Goal: Task Accomplishment & Management: Manage account settings

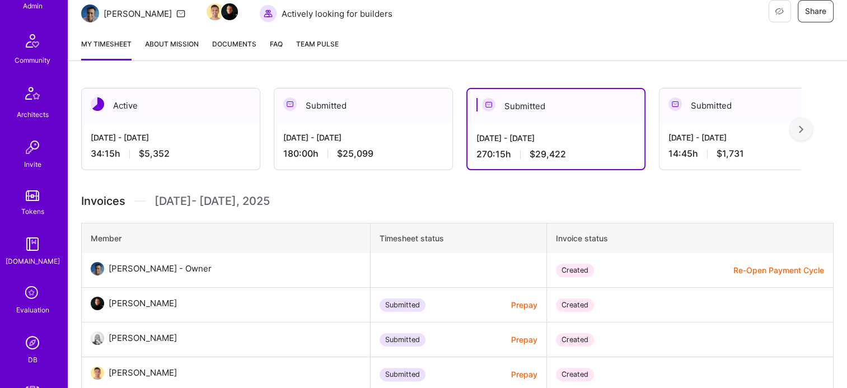
scroll to position [280, 0]
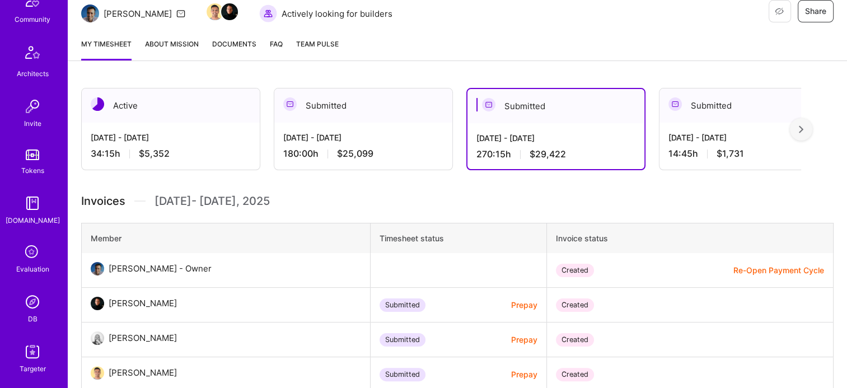
click at [30, 314] on div "DB" at bounding box center [33, 319] width 10 height 12
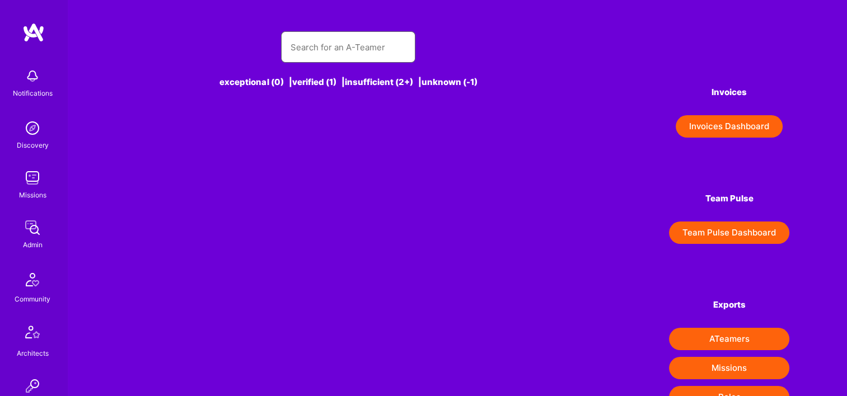
click at [326, 53] on input "text" at bounding box center [348, 47] width 116 height 29
type input "s"
type input "t"
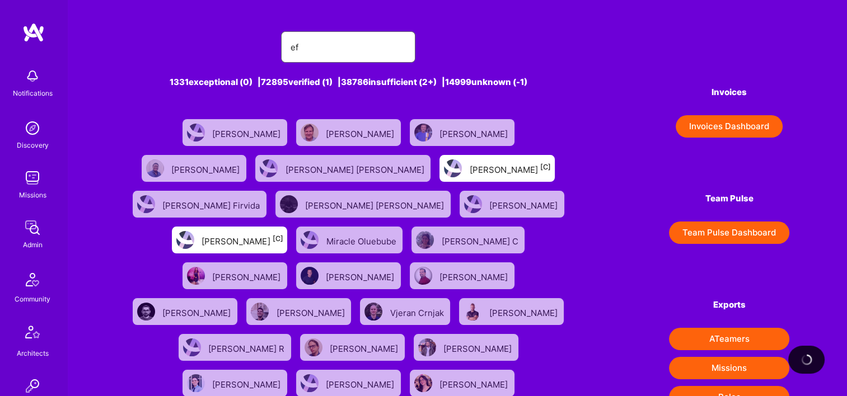
type input "e"
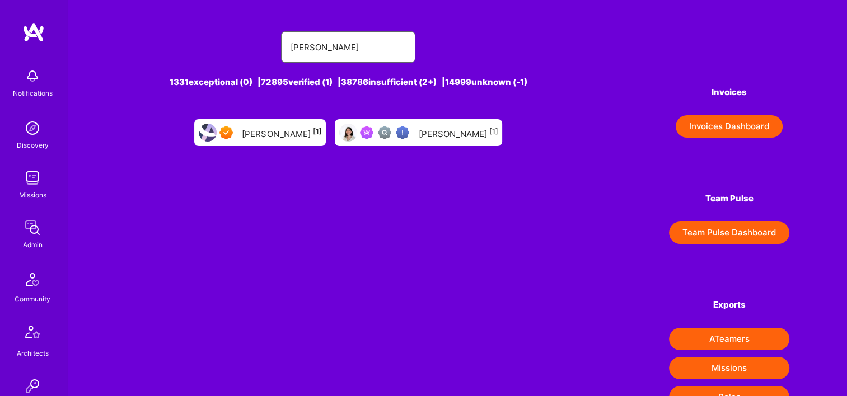
type input "[PERSON_NAME]"
click at [442, 132] on div "[PERSON_NAME] [1]" at bounding box center [458, 132] width 80 height 15
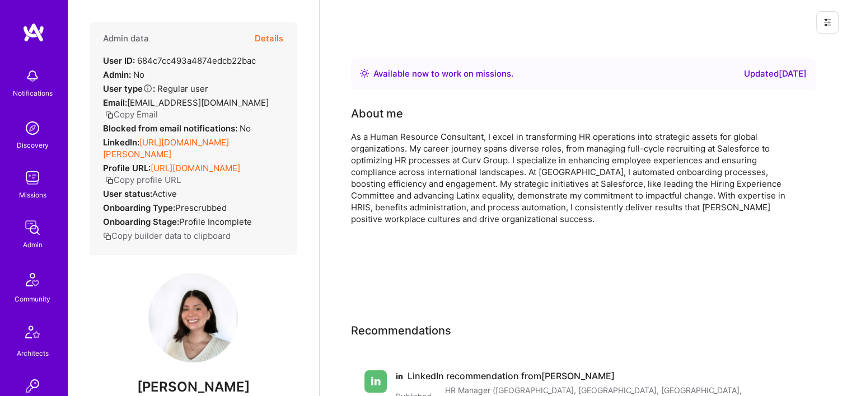
click at [262, 35] on button "Details" at bounding box center [269, 38] width 29 height 32
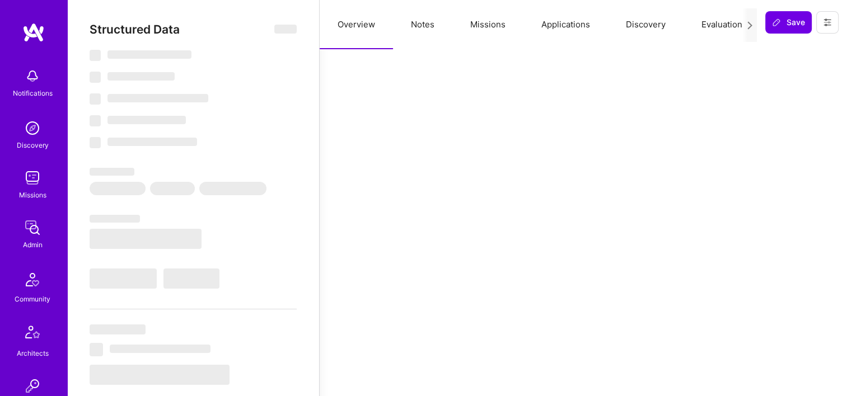
select select "Right Now"
select select "Verified"
select select "US"
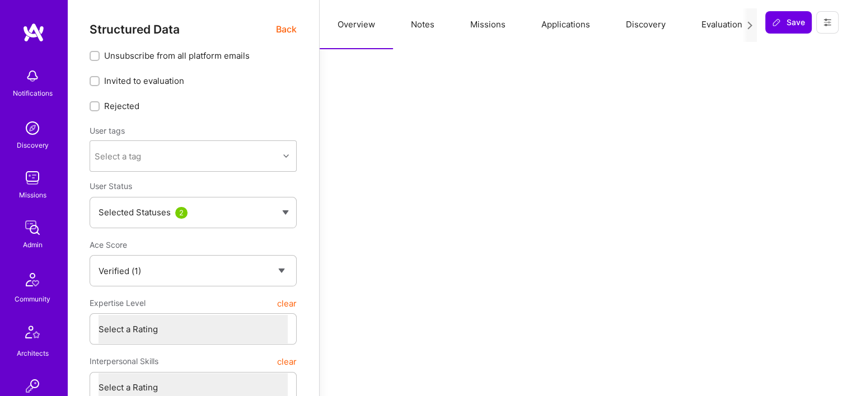
click at [476, 32] on button "Missions" at bounding box center [487, 24] width 71 height 49
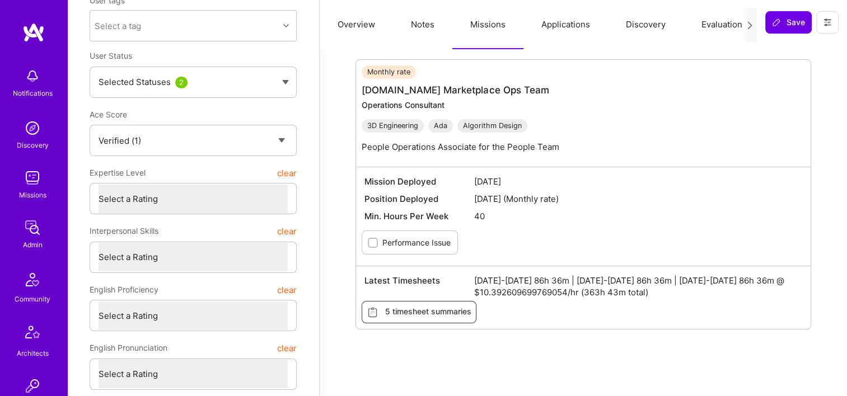
scroll to position [112, 0]
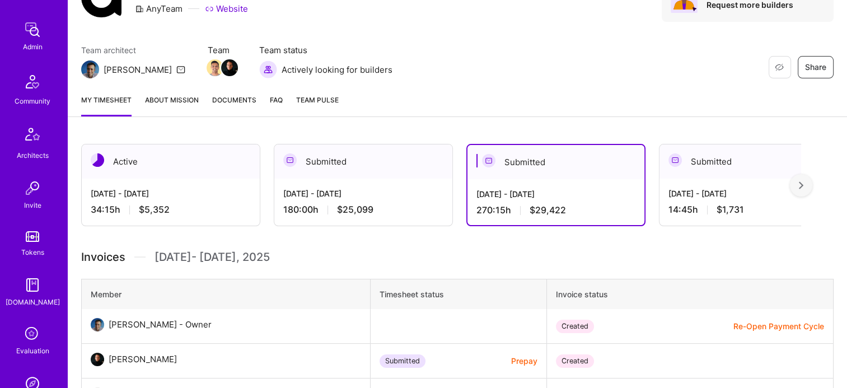
scroll to position [280, 0]
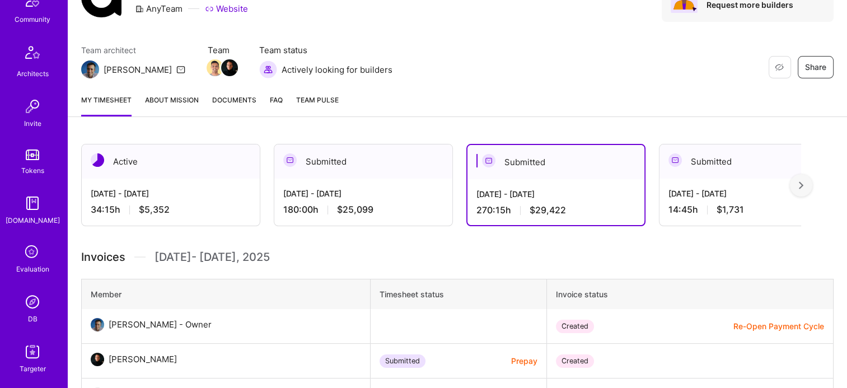
click at [35, 298] on img at bounding box center [32, 302] width 22 height 22
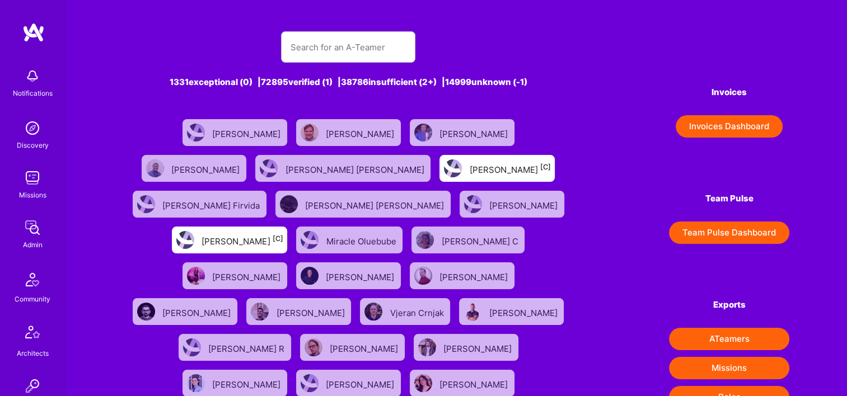
click at [331, 28] on div "1331 exceptional (0) | 72895 verified (1) | 38786 insufficient (2+) | 14999 unk…" at bounding box center [348, 371] width 446 height 706
click at [334, 38] on input "text" at bounding box center [348, 47] width 116 height 29
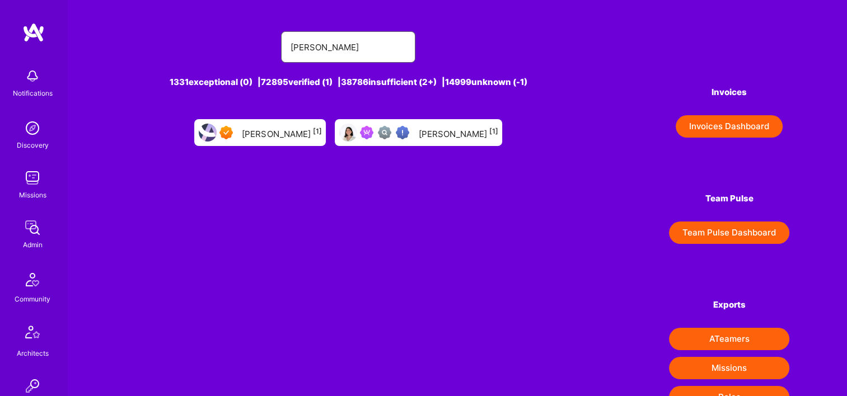
type input "[PERSON_NAME]"
drag, startPoint x: 343, startPoint y: 48, endPoint x: 232, endPoint y: 32, distance: 112.0
click at [222, 36] on div "[PERSON_NAME]" at bounding box center [348, 46] width 446 height 31
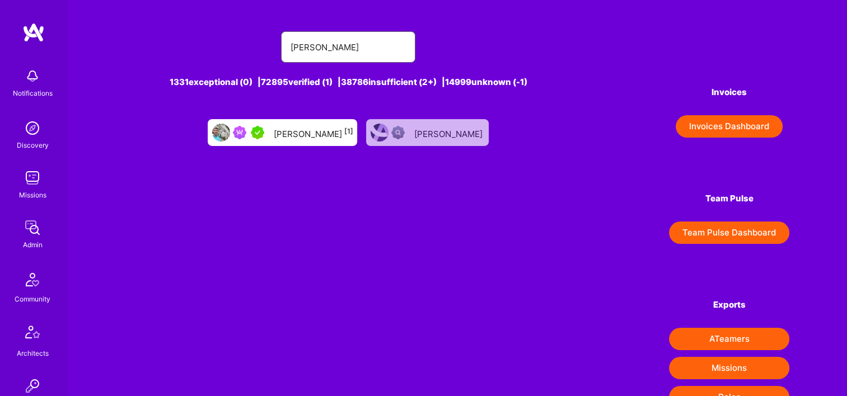
type input "[PERSON_NAME]"
click at [313, 129] on div "[PERSON_NAME] [1]" at bounding box center [313, 132] width 80 height 15
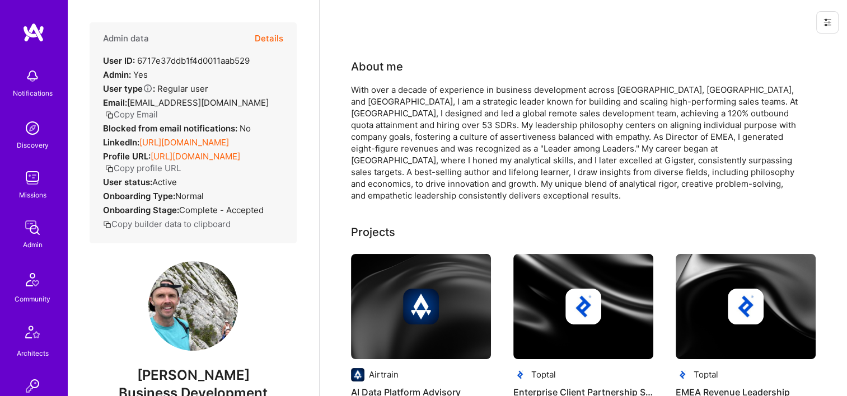
click at [260, 38] on button "Details" at bounding box center [269, 38] width 29 height 32
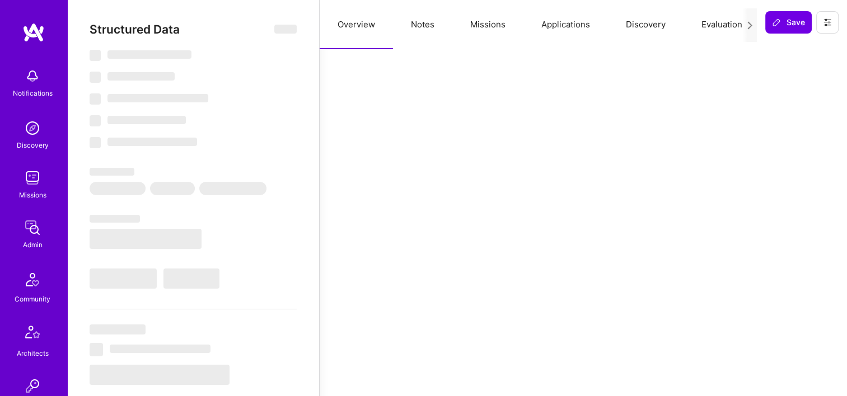
type textarea "x"
select select "5"
select select "7"
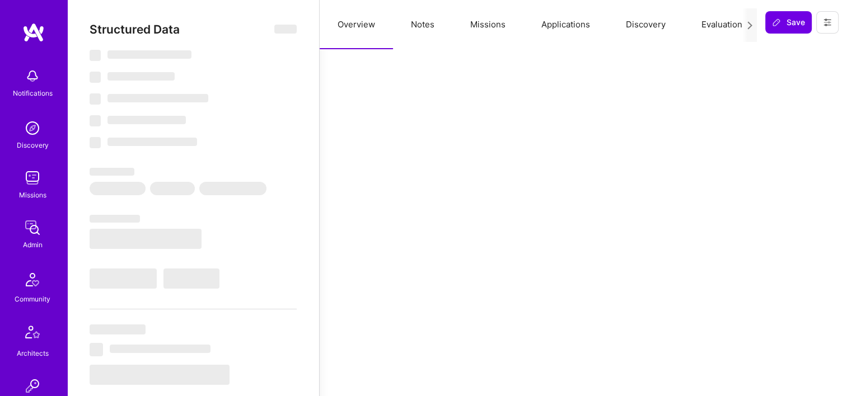
select select "US"
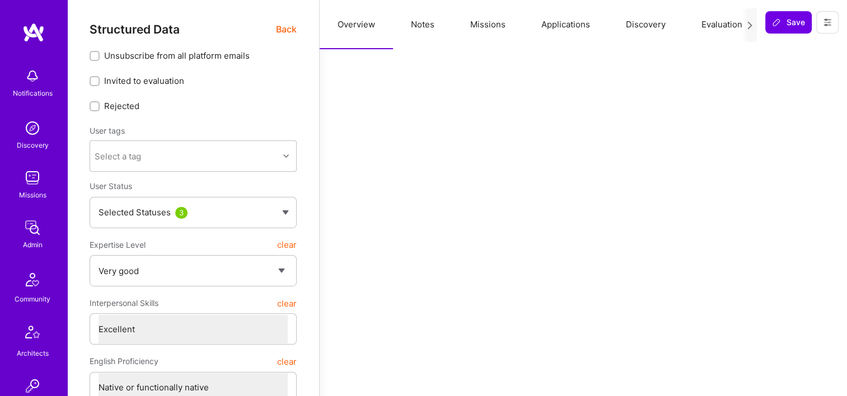
click at [482, 24] on button "Missions" at bounding box center [487, 24] width 71 height 49
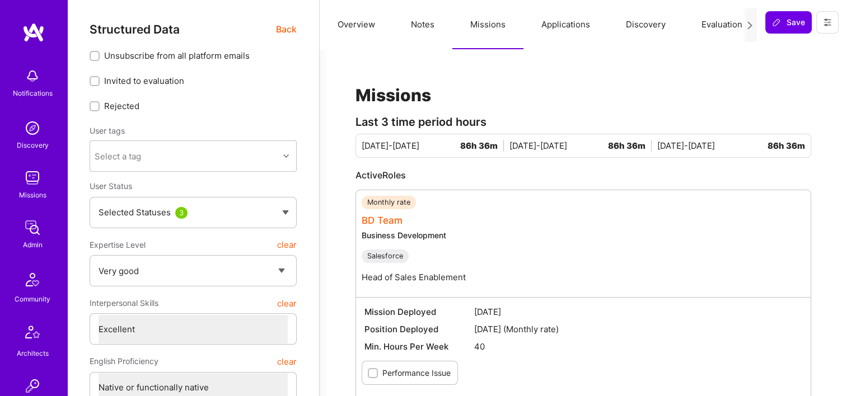
click at [393, 219] on link "BD Team" at bounding box center [382, 220] width 41 height 11
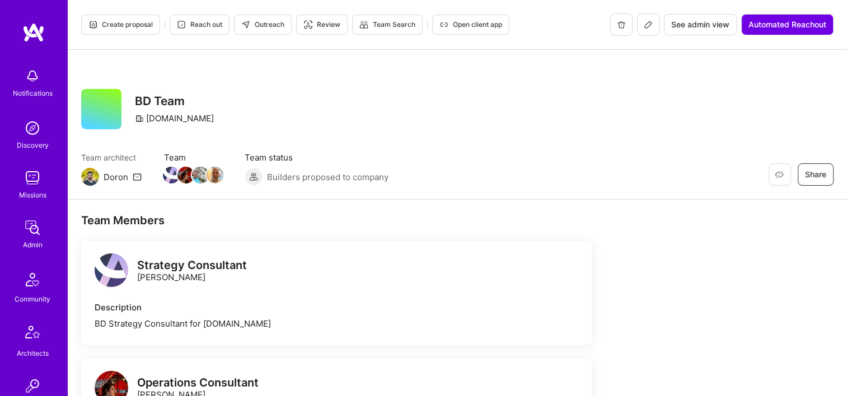
click at [708, 41] on div "Create proposal Reach out Outreach Review Team Search Open client app See admin…" at bounding box center [457, 25] width 779 height 50
click at [707, 31] on button "See admin view" at bounding box center [700, 24] width 73 height 21
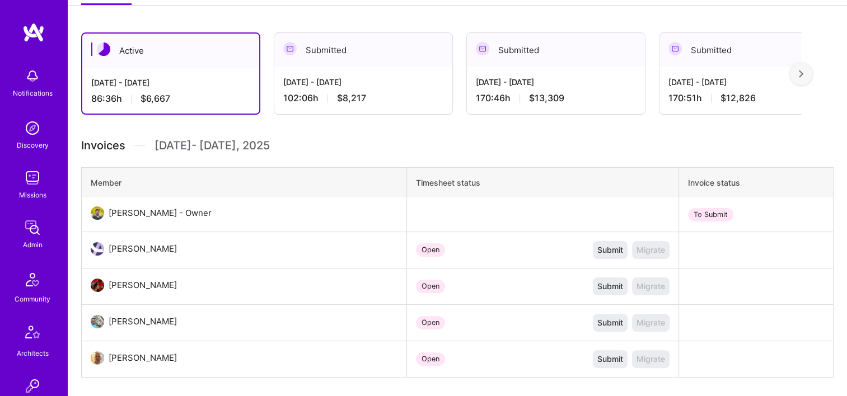
scroll to position [224, 0]
click at [350, 80] on div "[DATE] - [DATE]" at bounding box center [363, 82] width 160 height 12
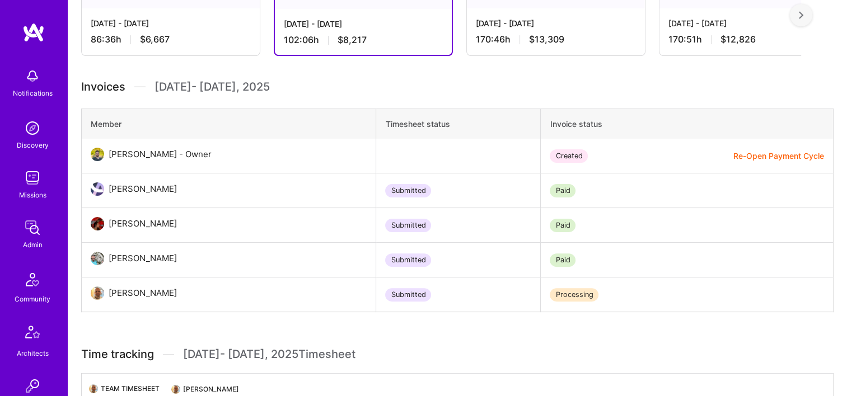
scroll to position [280, 0]
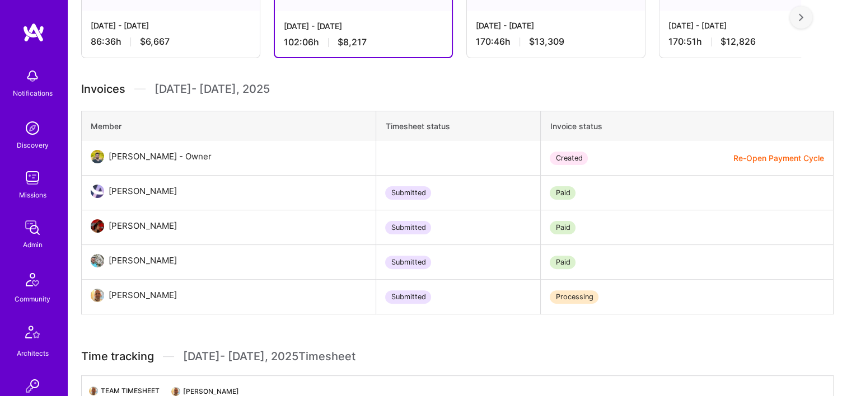
click at [526, 43] on div "170:46 h $13,309" at bounding box center [556, 42] width 160 height 12
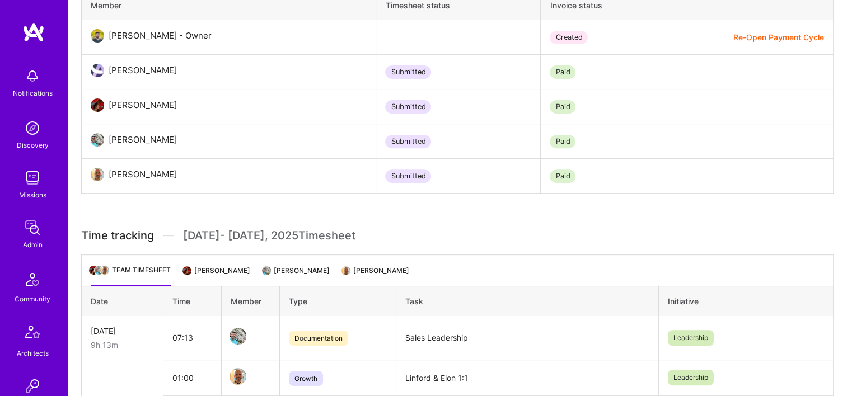
scroll to position [504, 0]
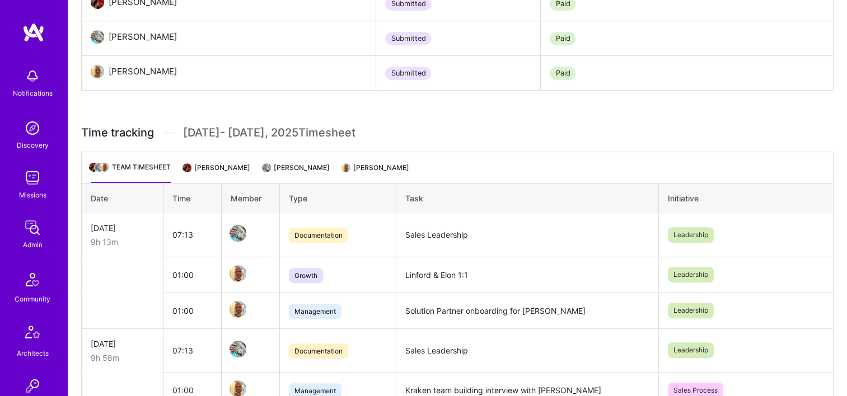
click at [302, 171] on li "[PERSON_NAME]" at bounding box center [297, 172] width 66 height 22
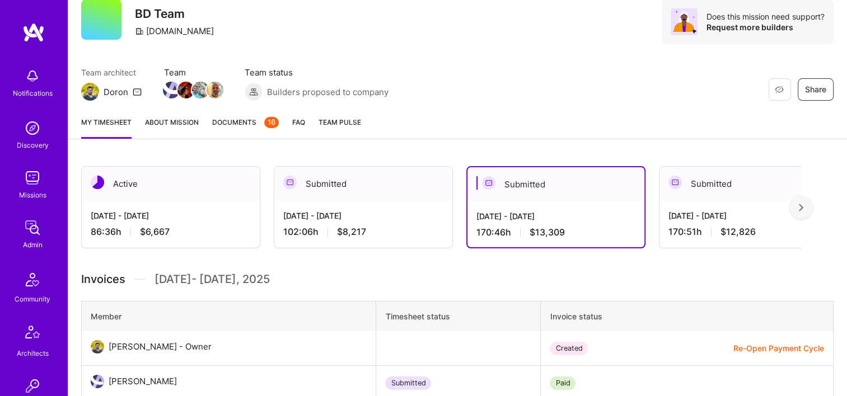
scroll to position [0, 0]
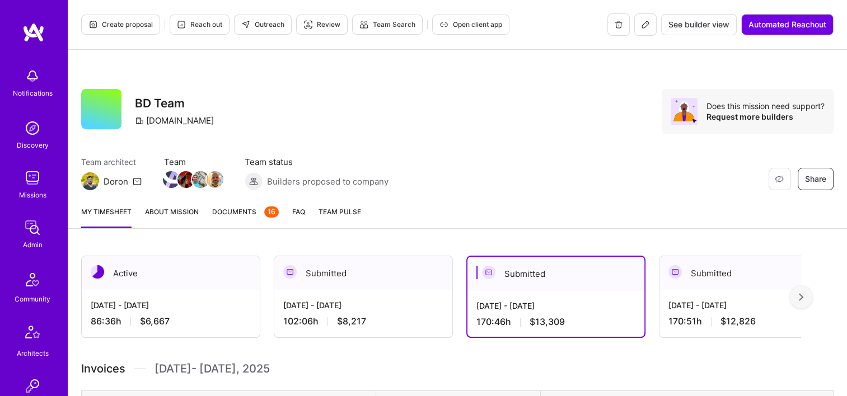
click at [654, 22] on button at bounding box center [645, 24] width 22 height 22
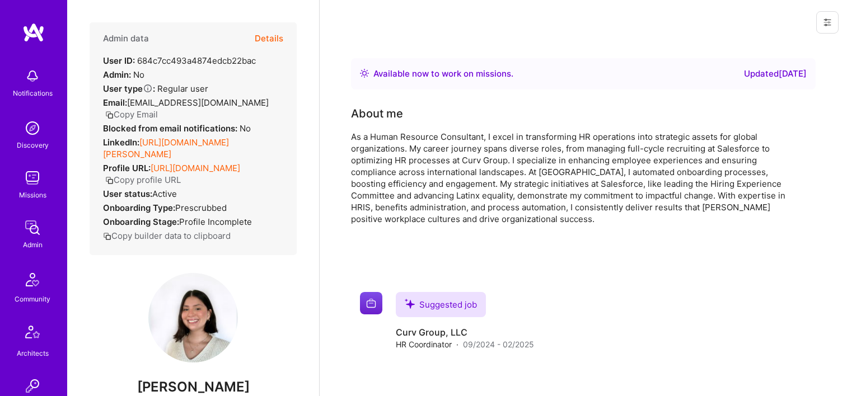
drag, startPoint x: 0, startPoint y: 0, endPoint x: 391, endPoint y: 52, distance: 394.2
click at [267, 36] on button "Details" at bounding box center [269, 38] width 29 height 32
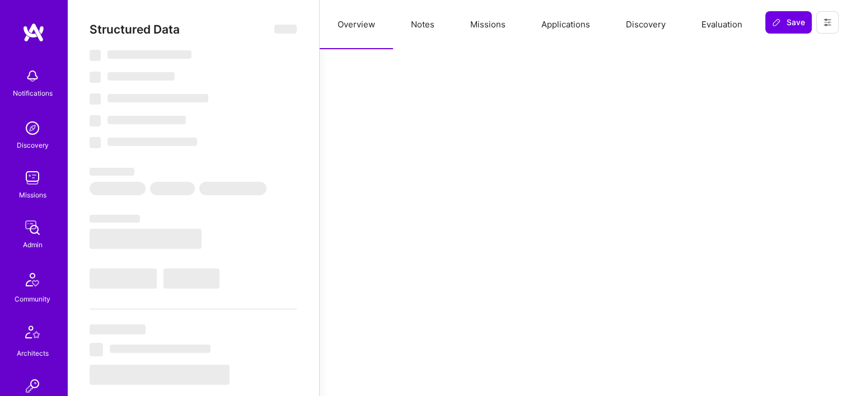
select select "Right Now"
select select "Verified"
select select "US"
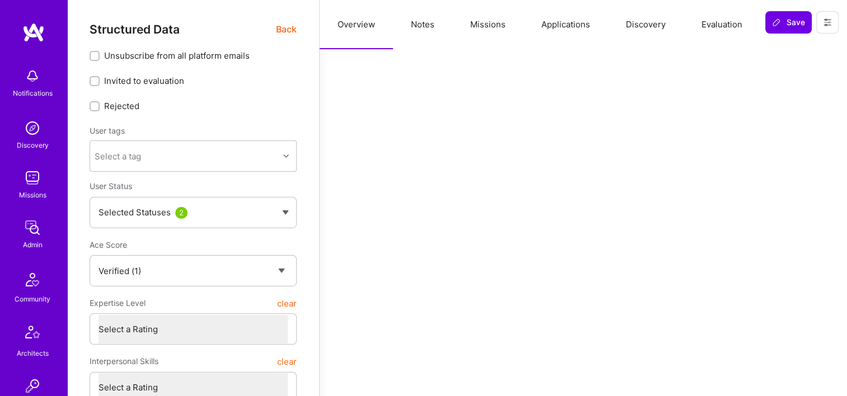
click at [479, 27] on button "Missions" at bounding box center [487, 24] width 71 height 49
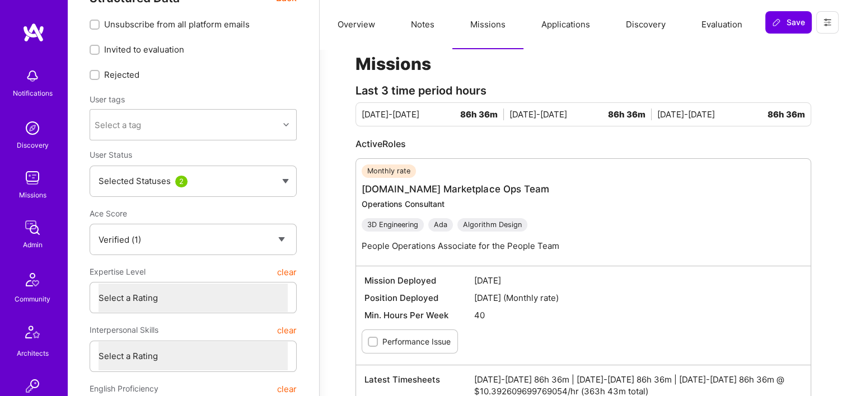
scroll to position [56, 0]
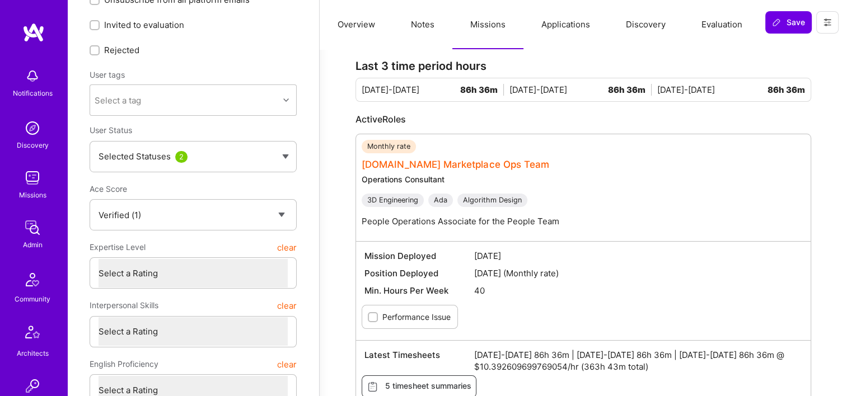
click at [438, 168] on link "[DOMAIN_NAME] Marketplace Ops Team" at bounding box center [456, 164] width 188 height 11
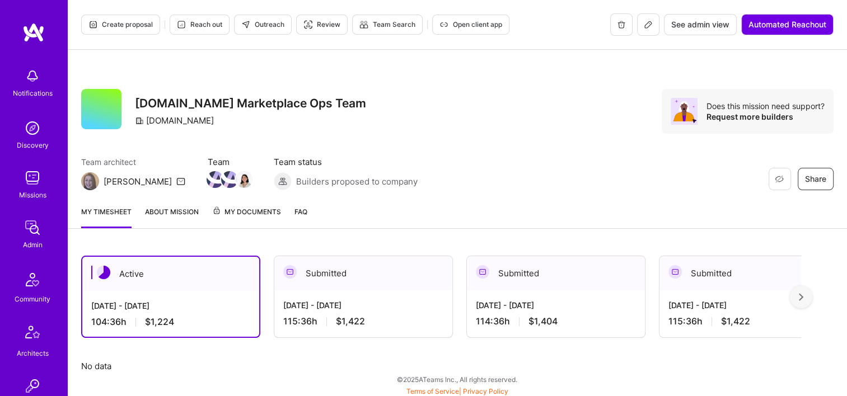
scroll to position [2, 0]
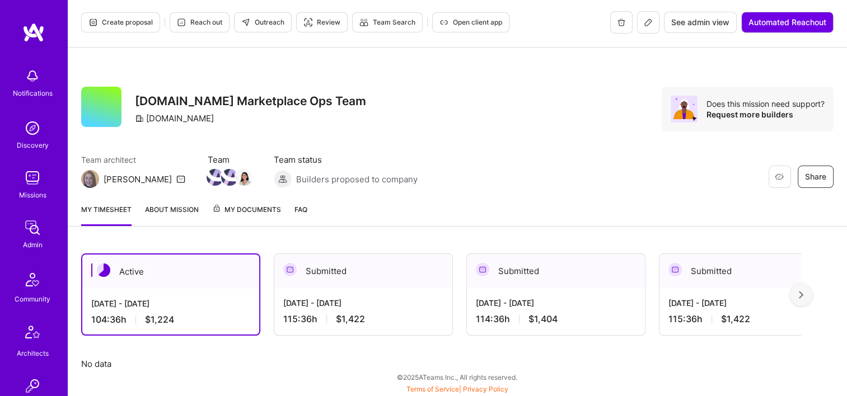
click at [389, 291] on div "Aug 1 - Aug 15, 2025 115:36 h $1,422" at bounding box center [363, 311] width 178 height 46
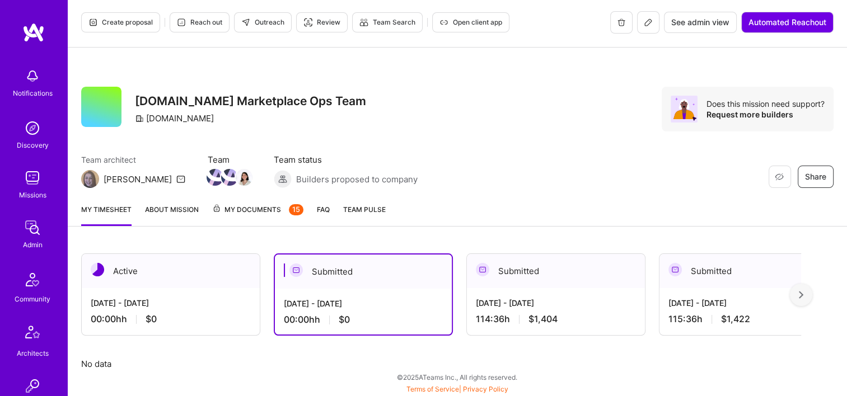
click at [534, 209] on div "My timesheet About Mission My Documents 15 FAQ Team Pulse" at bounding box center [457, 211] width 779 height 32
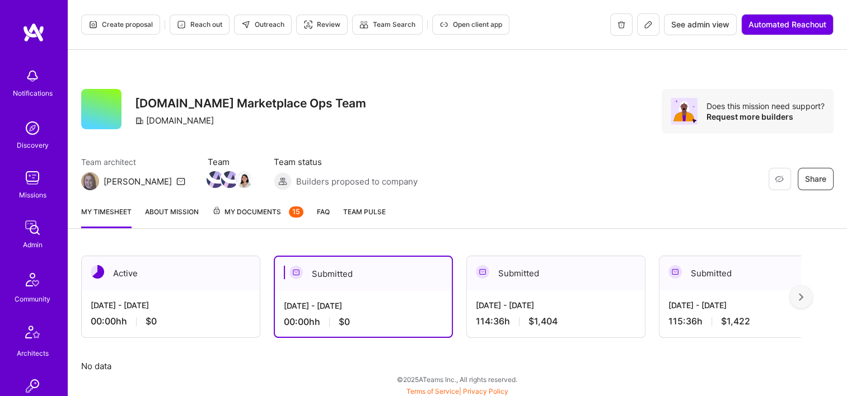
scroll to position [0, 0]
click at [587, 310] on div "[DATE] - [DATE]" at bounding box center [556, 306] width 160 height 12
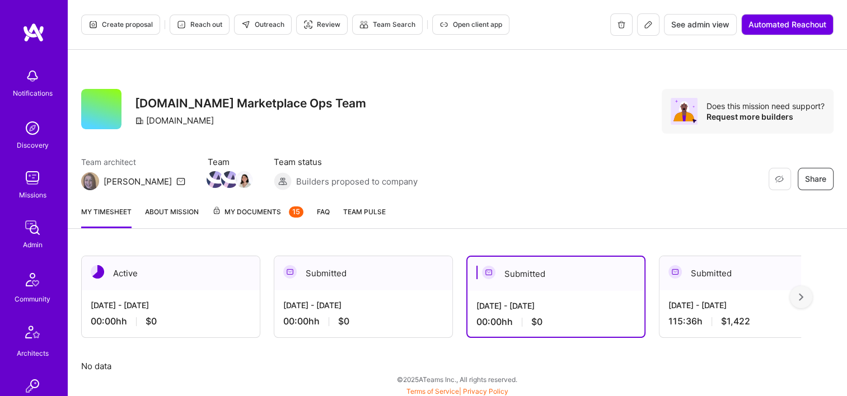
click at [699, 21] on span "See admin view" at bounding box center [700, 24] width 58 height 11
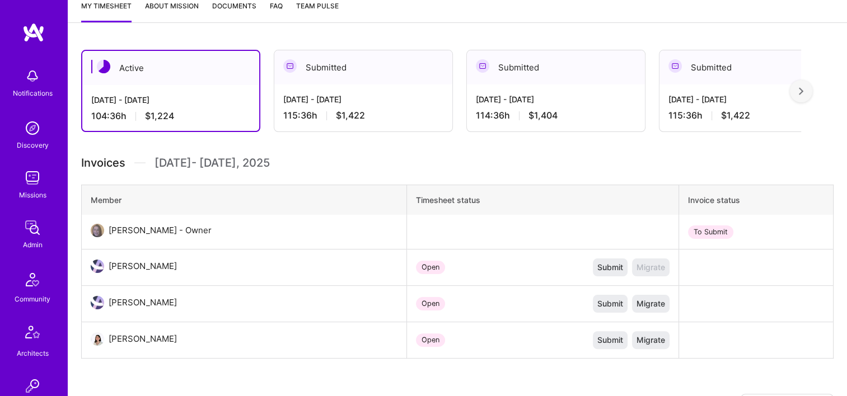
scroll to position [224, 0]
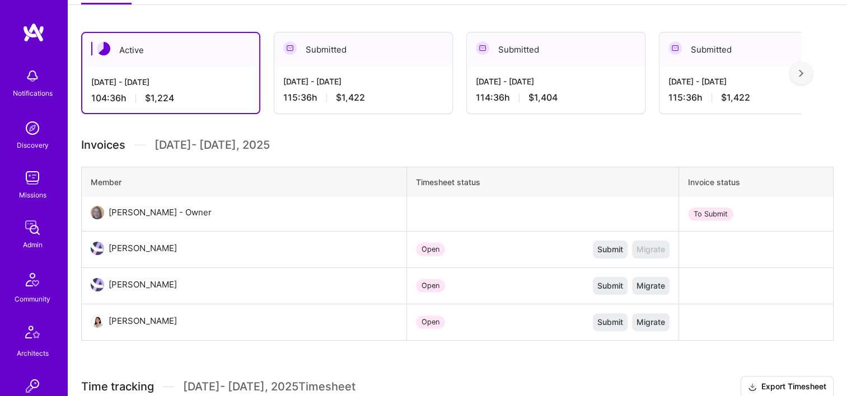
click at [335, 60] on div "Submitted" at bounding box center [363, 49] width 178 height 34
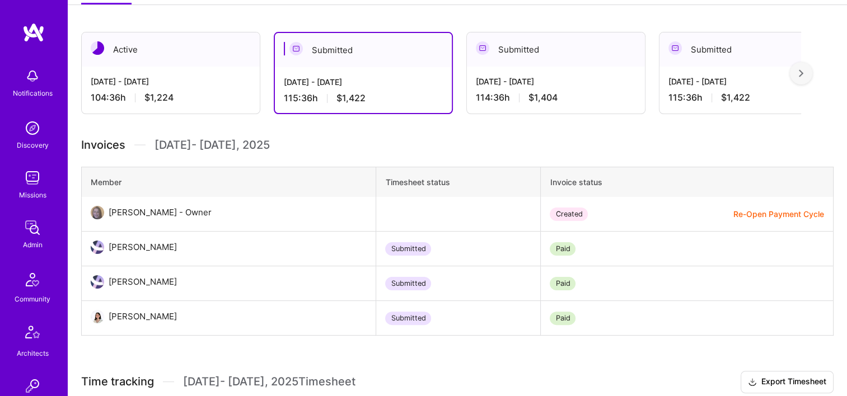
click at [595, 86] on div "[DATE] - [DATE]" at bounding box center [556, 82] width 160 height 12
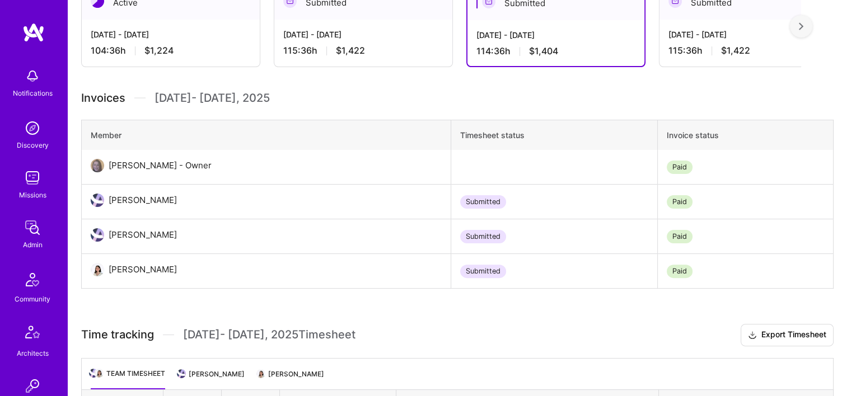
scroll to position [336, 0]
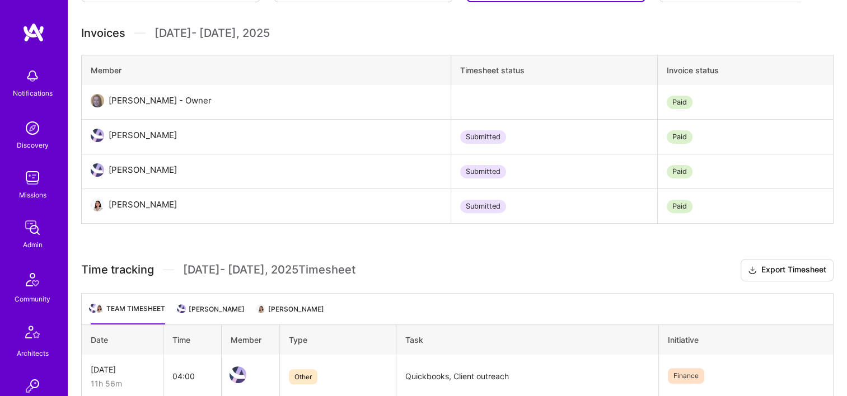
click at [259, 304] on li "[PERSON_NAME]" at bounding box center [291, 314] width 66 height 22
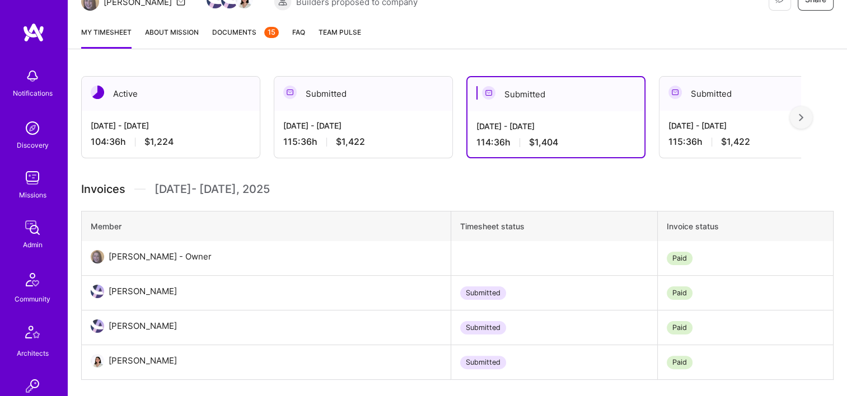
scroll to position [163, 0]
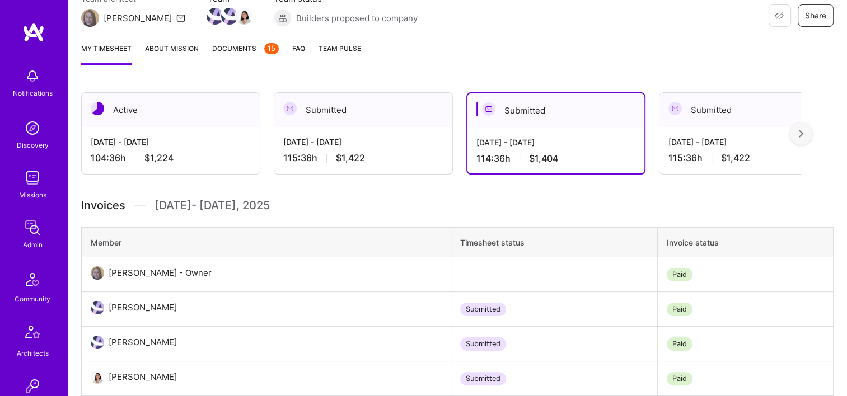
click at [733, 153] on span "$1,422" at bounding box center [735, 158] width 29 height 12
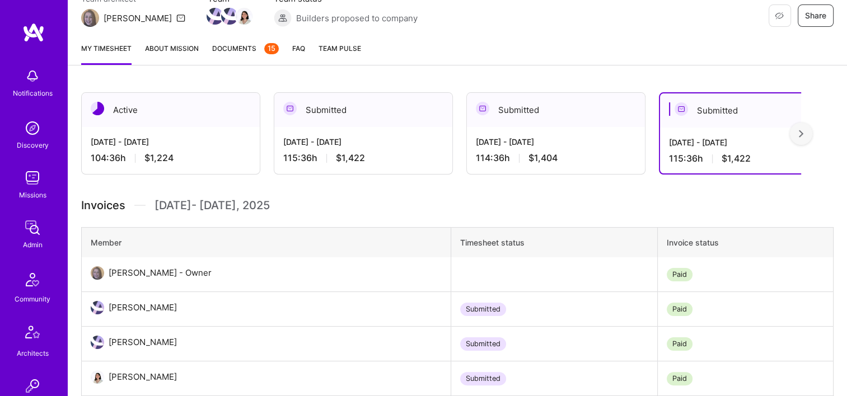
scroll to position [130, 0]
